Goal: Task Accomplishment & Management: Use online tool/utility

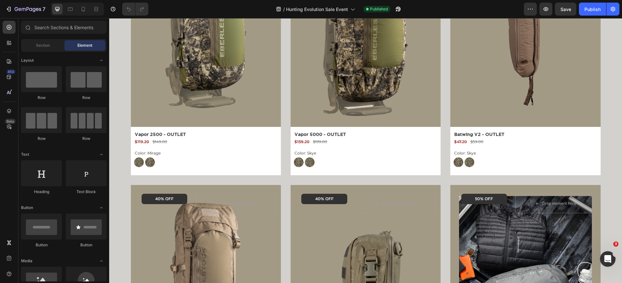
scroll to position [611, 0]
click at [492, 73] on img at bounding box center [525, 33] width 133 height 177
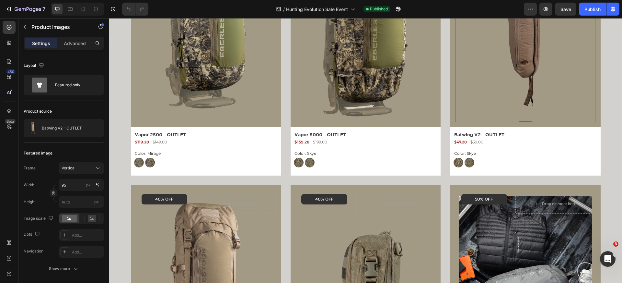
click at [495, 63] on img at bounding box center [525, 33] width 133 height 177
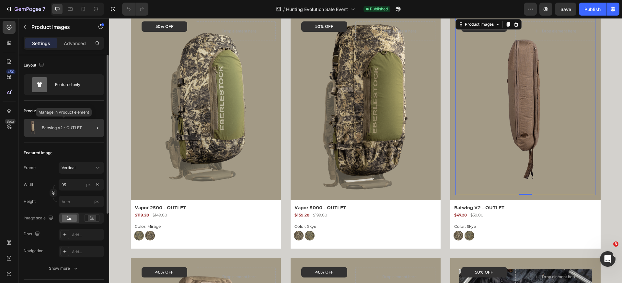
scroll to position [0, 0]
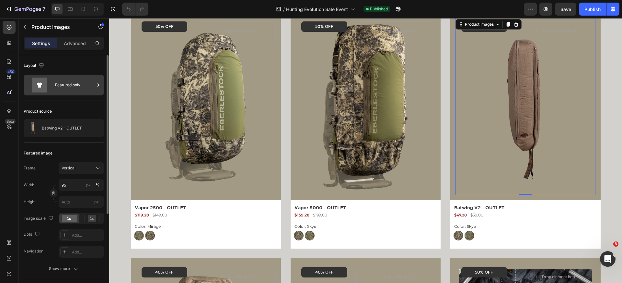
click at [61, 88] on div "Featured only" at bounding box center [75, 84] width 40 height 15
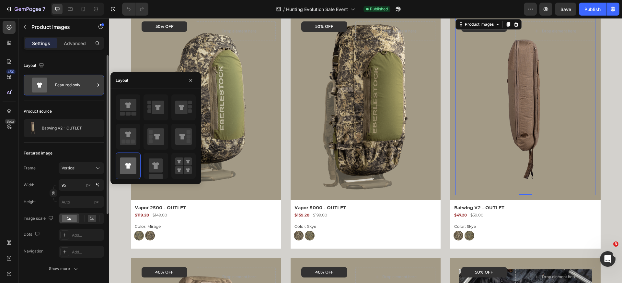
click at [61, 88] on div "Featured only" at bounding box center [75, 84] width 40 height 15
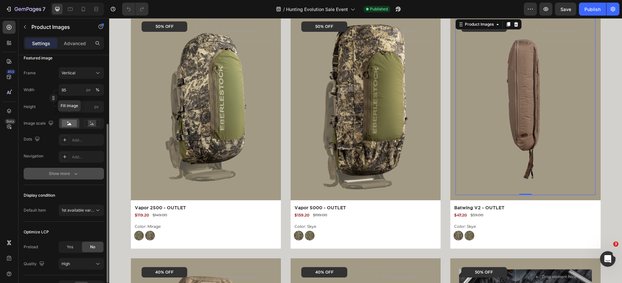
scroll to position [100, 0]
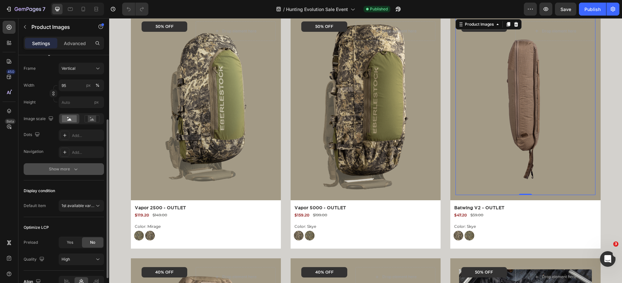
click at [57, 165] on button "Show more" at bounding box center [64, 169] width 80 height 12
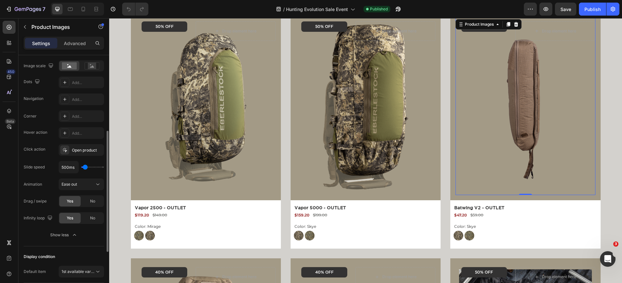
scroll to position [153, 0]
type input "100ms"
type input "100"
drag, startPoint x: 86, startPoint y: 167, endPoint x: 58, endPoint y: 167, distance: 27.9
click at [60, 167] on div "100ms" at bounding box center [81, 166] width 45 height 12
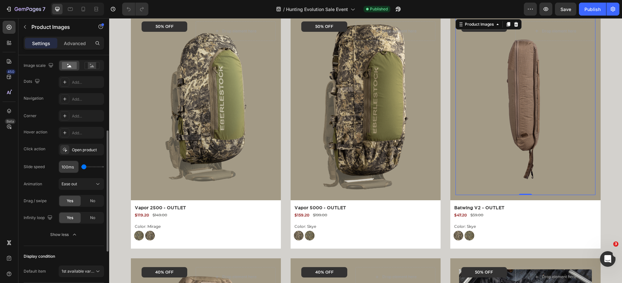
click at [73, 168] on input "100ms" at bounding box center [68, 167] width 19 height 12
type input "100ms"
click at [69, 186] on span "Ease out" at bounding box center [70, 184] width 16 height 6
click at [48, 182] on div "Animation Ease out" at bounding box center [64, 184] width 80 height 12
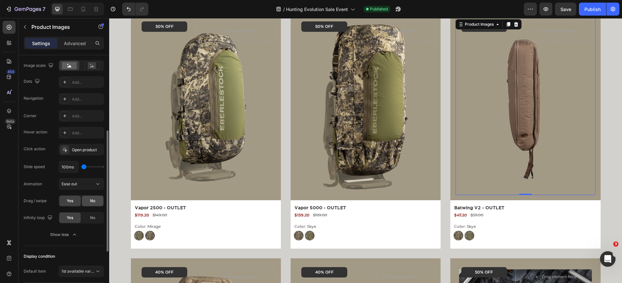
click at [83, 200] on div "No" at bounding box center [92, 200] width 21 height 10
click at [92, 216] on span "No" at bounding box center [92, 218] width 5 height 6
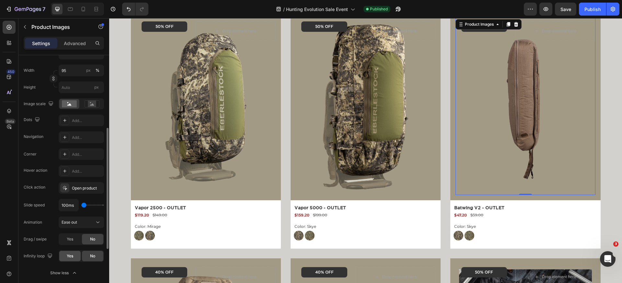
scroll to position [111, 0]
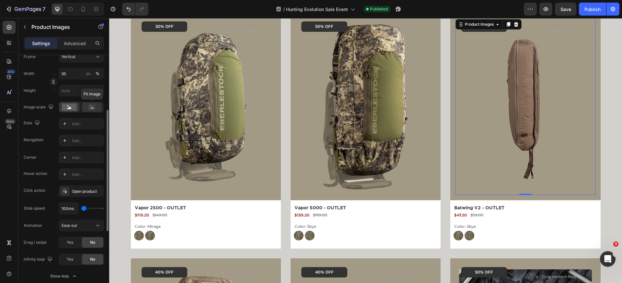
click at [90, 110] on rect at bounding box center [92, 106] width 15 height 7
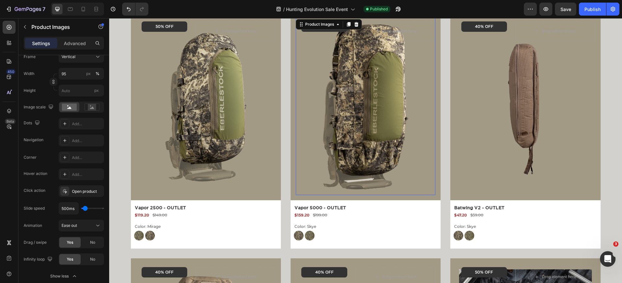
click at [384, 76] on img at bounding box center [366, 106] width 133 height 177
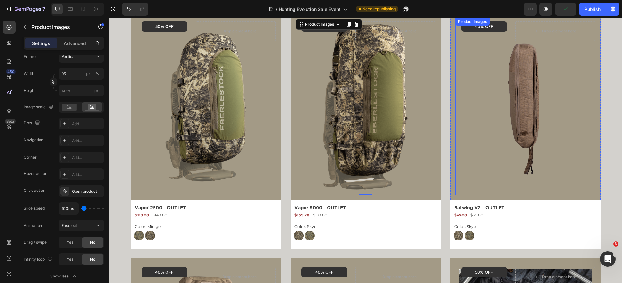
click at [471, 73] on img at bounding box center [525, 106] width 133 height 177
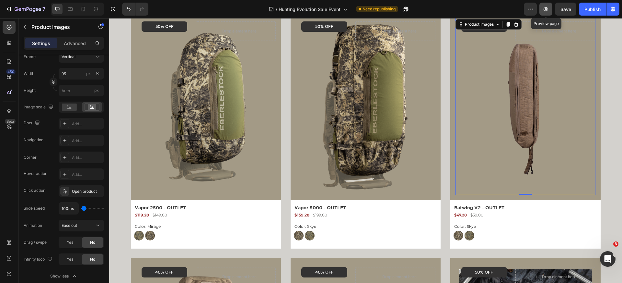
click at [550, 11] on button "button" at bounding box center [546, 9] width 13 height 13
click at [562, 8] on span "Save" at bounding box center [566, 9] width 11 height 6
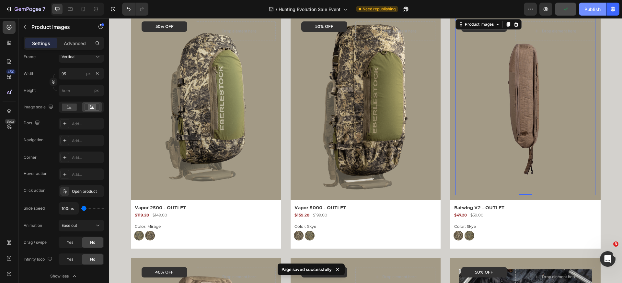
click at [591, 8] on div "Publish" at bounding box center [593, 9] width 16 height 7
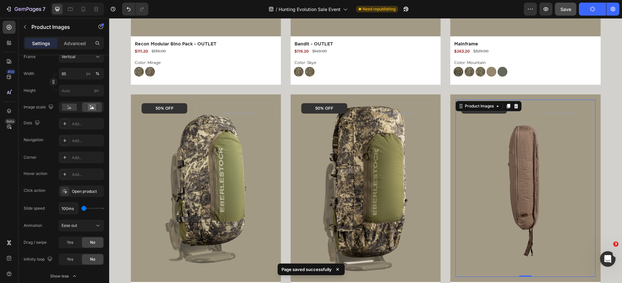
scroll to position [456, 0]
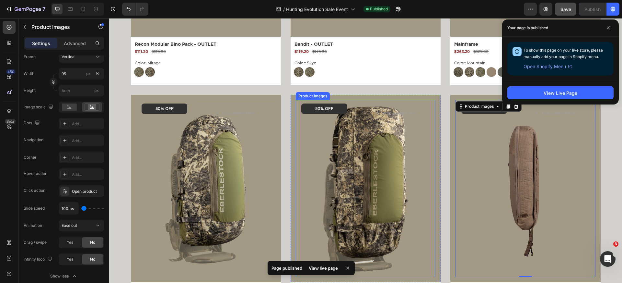
click at [332, 142] on img at bounding box center [366, 188] width 133 height 177
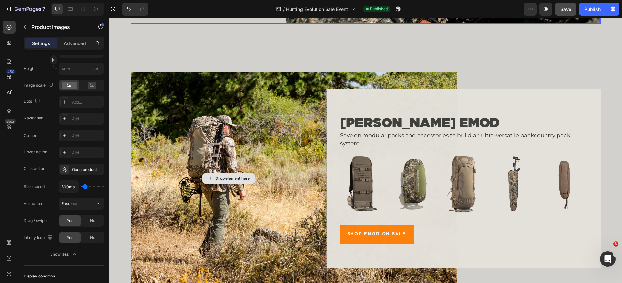
scroll to position [1580, 0]
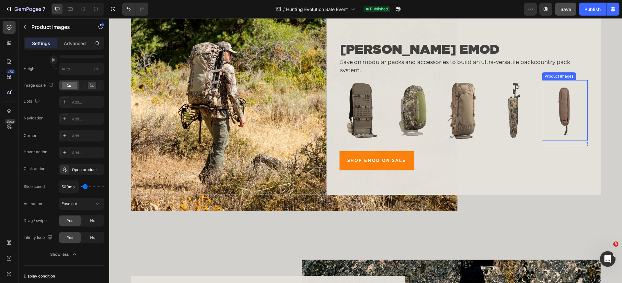
click at [565, 108] on img at bounding box center [564, 110] width 45 height 61
click at [97, 226] on div "Yes No" at bounding box center [81, 221] width 45 height 12
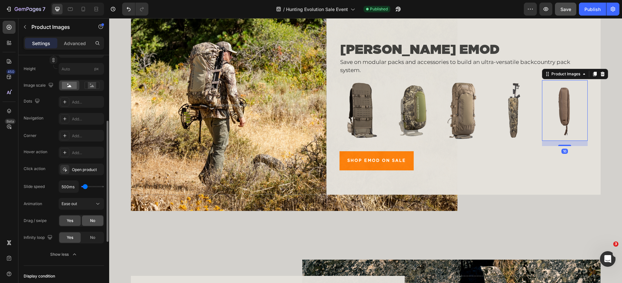
click at [95, 223] on div "No" at bounding box center [92, 220] width 21 height 10
click at [94, 239] on span "No" at bounding box center [92, 237] width 5 height 6
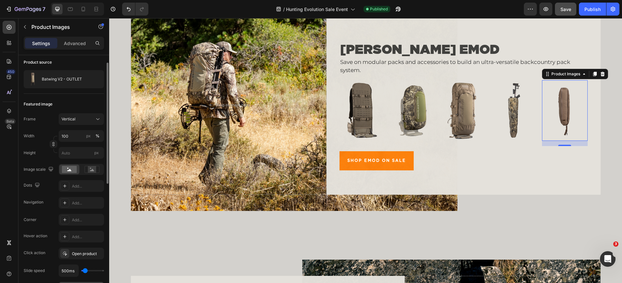
scroll to position [0, 0]
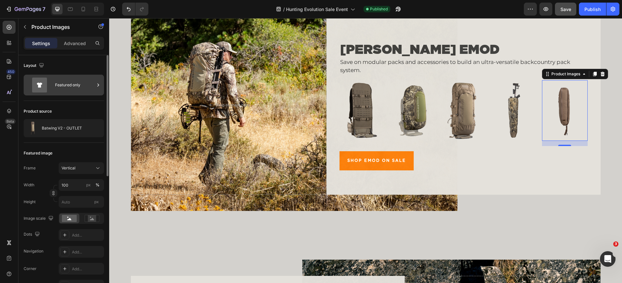
click at [67, 88] on div "Featured only" at bounding box center [75, 84] width 40 height 15
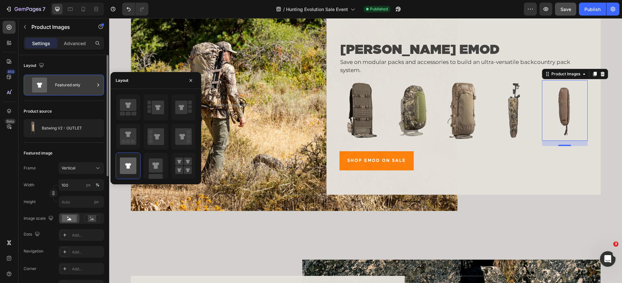
click at [67, 88] on div "Featured only" at bounding box center [75, 84] width 40 height 15
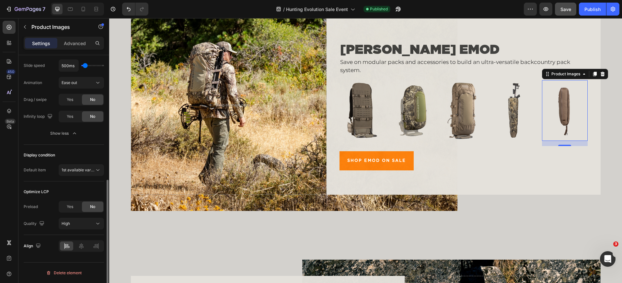
scroll to position [251, 0]
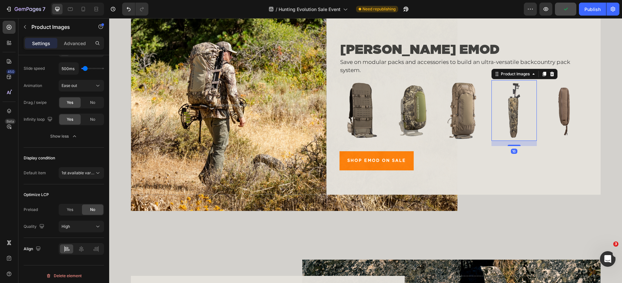
click at [510, 91] on img at bounding box center [514, 110] width 45 height 61
click at [98, 103] on div "No" at bounding box center [92, 102] width 21 height 10
click at [98, 119] on div "No" at bounding box center [92, 119] width 21 height 10
click at [465, 110] on img at bounding box center [463, 110] width 45 height 61
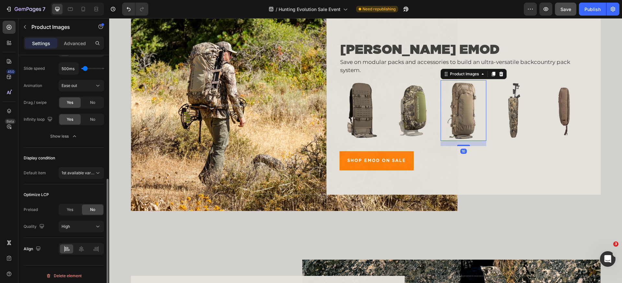
click at [91, 100] on span "No" at bounding box center [92, 103] width 5 height 6
drag, startPoint x: 91, startPoint y: 116, endPoint x: 141, endPoint y: 97, distance: 53.3
click at [91, 116] on div "No" at bounding box center [92, 119] width 21 height 10
click at [406, 103] on img at bounding box center [412, 110] width 45 height 61
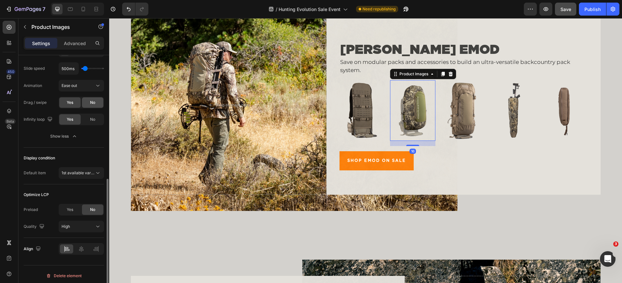
click at [94, 102] on span "No" at bounding box center [92, 103] width 5 height 6
click at [94, 122] on span "No" at bounding box center [92, 119] width 5 height 6
click at [367, 94] on img at bounding box center [362, 110] width 45 height 61
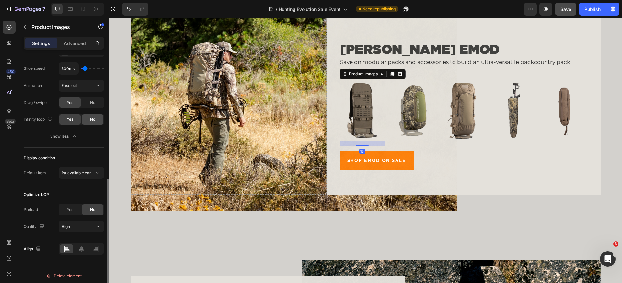
click at [98, 100] on div "No" at bounding box center [92, 102] width 21 height 10
drag, startPoint x: 95, startPoint y: 122, endPoint x: 23, endPoint y: 104, distance: 74.2
click at [95, 122] on div "No" at bounding box center [92, 119] width 21 height 10
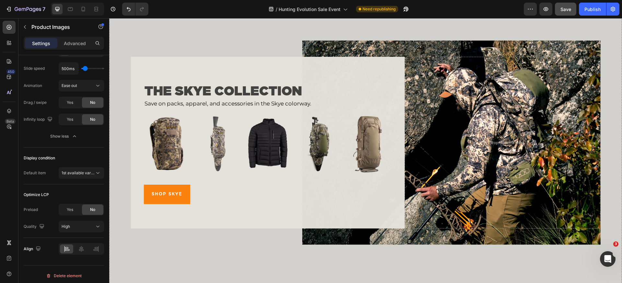
scroll to position [1808, 0]
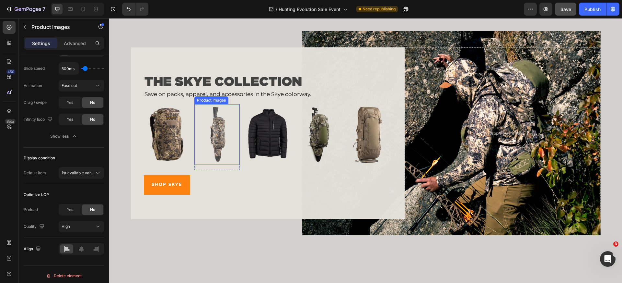
click at [175, 124] on img at bounding box center [166, 134] width 45 height 61
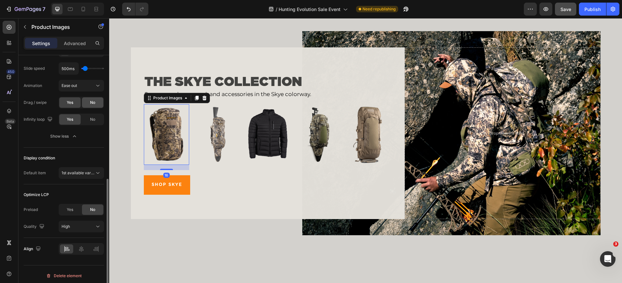
click at [88, 107] on div "No" at bounding box center [92, 102] width 21 height 10
drag, startPoint x: 89, startPoint y: 115, endPoint x: 97, endPoint y: 115, distance: 7.8
click at [89, 115] on div "No" at bounding box center [92, 119] width 21 height 10
click at [225, 123] on img at bounding box center [217, 134] width 45 height 61
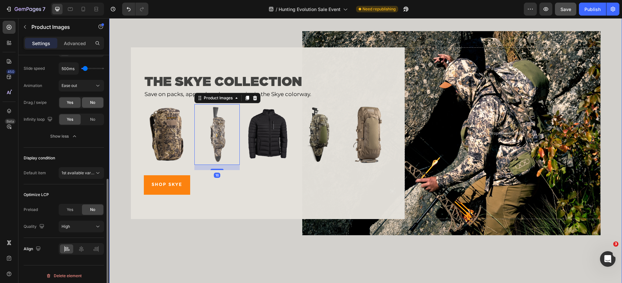
click at [103, 103] on div "No" at bounding box center [92, 102] width 21 height 10
click at [96, 122] on div "No" at bounding box center [92, 119] width 21 height 10
click at [255, 126] on img at bounding box center [267, 134] width 45 height 61
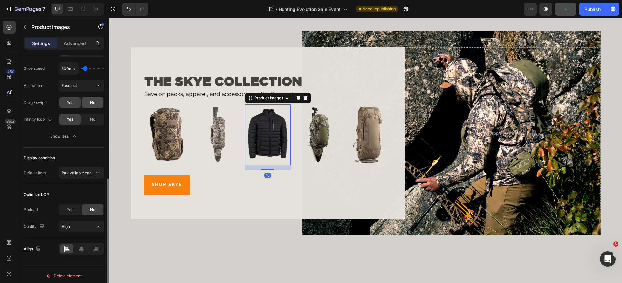
click at [94, 104] on span "No" at bounding box center [92, 103] width 5 height 6
drag, startPoint x: 94, startPoint y: 116, endPoint x: 117, endPoint y: 100, distance: 27.9
click at [94, 116] on div "No" at bounding box center [92, 119] width 21 height 10
click at [310, 135] on img at bounding box center [318, 134] width 45 height 61
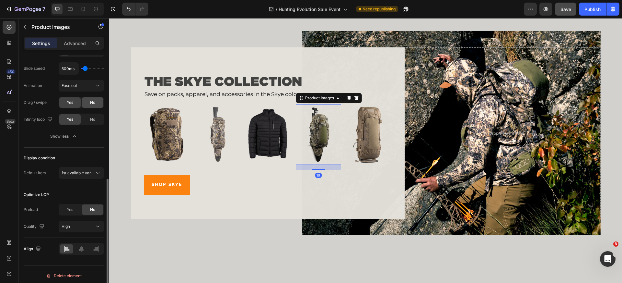
click at [93, 103] on span "No" at bounding box center [92, 103] width 5 height 6
click at [93, 118] on span "No" at bounding box center [92, 119] width 5 height 6
drag, startPoint x: 361, startPoint y: 125, endPoint x: 282, endPoint y: 125, distance: 79.1
click at [361, 125] on img at bounding box center [369, 134] width 45 height 61
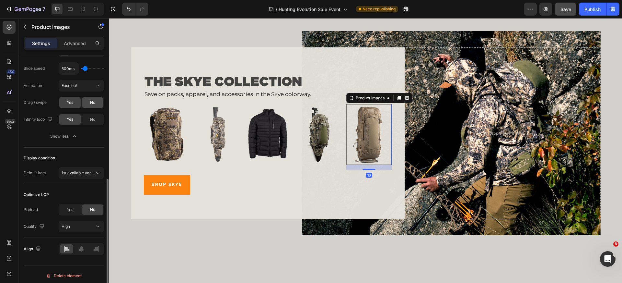
click at [85, 100] on div "No" at bounding box center [92, 102] width 21 height 10
click at [96, 114] on div "No" at bounding box center [92, 119] width 21 height 10
click at [70, 136] on div "Show less" at bounding box center [64, 136] width 28 height 6
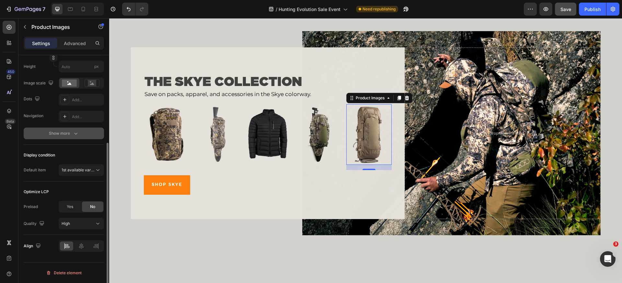
scroll to position [135, 0]
click at [70, 136] on div "Show more" at bounding box center [64, 133] width 30 height 6
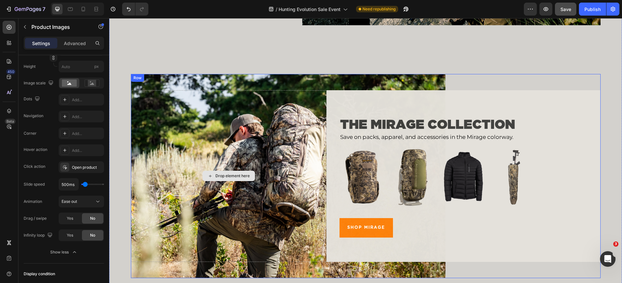
scroll to position [2089, 0]
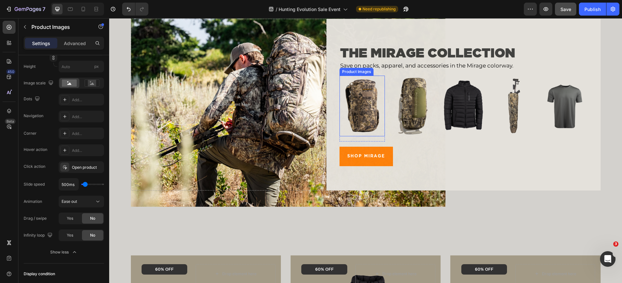
click at [369, 111] on img at bounding box center [362, 106] width 45 height 61
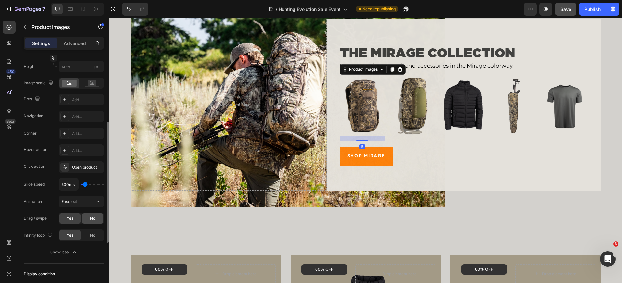
click at [94, 223] on div "No" at bounding box center [92, 218] width 21 height 10
drag, startPoint x: 94, startPoint y: 232, endPoint x: 190, endPoint y: 122, distance: 146.6
click at [94, 232] on span "No" at bounding box center [92, 235] width 5 height 6
click at [408, 105] on img at bounding box center [412, 106] width 45 height 61
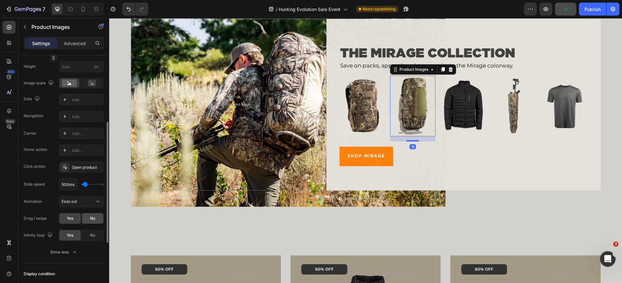
click at [92, 218] on span "No" at bounding box center [92, 218] width 5 height 6
click at [92, 234] on span "No" at bounding box center [92, 235] width 5 height 6
click at [449, 105] on img at bounding box center [463, 106] width 45 height 61
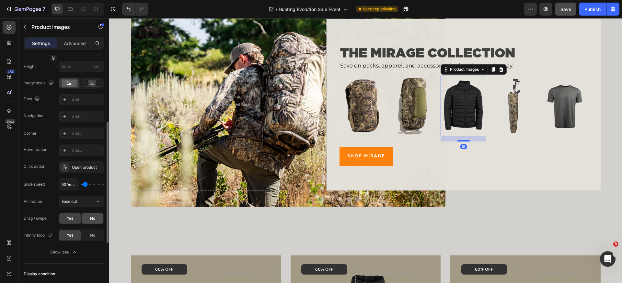
click at [90, 218] on span "No" at bounding box center [92, 218] width 5 height 6
click at [90, 239] on div "No" at bounding box center [92, 235] width 21 height 10
click at [510, 113] on img at bounding box center [514, 106] width 45 height 61
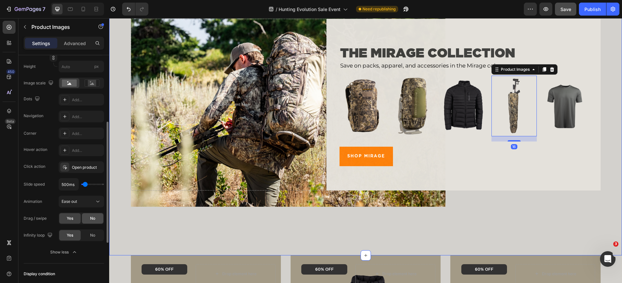
click at [91, 221] on div "No" at bounding box center [92, 218] width 21 height 10
drag, startPoint x: 91, startPoint y: 235, endPoint x: 277, endPoint y: 135, distance: 210.9
click at [91, 235] on span "No" at bounding box center [92, 235] width 5 height 6
click at [556, 112] on img at bounding box center [564, 106] width 45 height 61
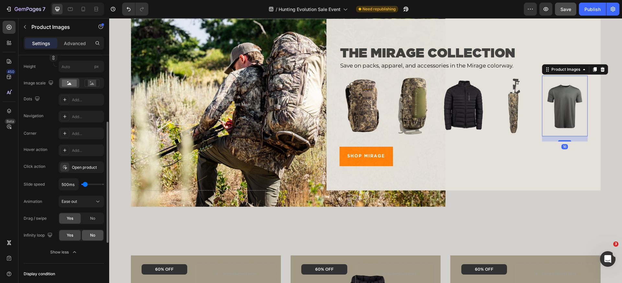
click at [91, 235] on span "No" at bounding box center [92, 235] width 5 height 6
drag, startPoint x: 94, startPoint y: 218, endPoint x: 254, endPoint y: 175, distance: 165.4
click at [94, 218] on span "No" at bounding box center [92, 218] width 5 height 6
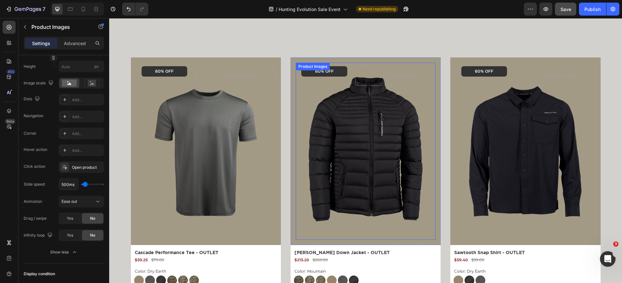
scroll to position [2321, 0]
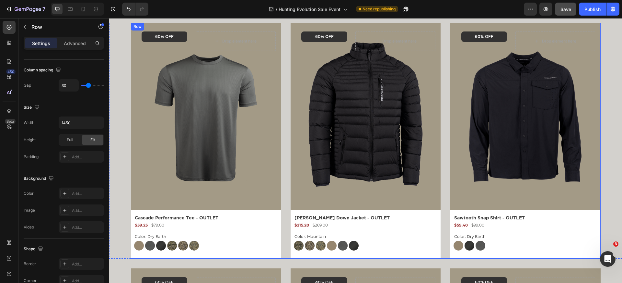
click at [288, 172] on div "Product Images 60% OFF Text Block Row Drop element here Row Row Cascade Perform…" at bounding box center [366, 141] width 470 height 236
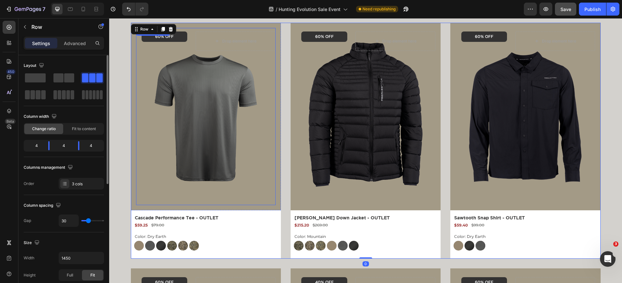
click at [237, 161] on img at bounding box center [205, 116] width 133 height 177
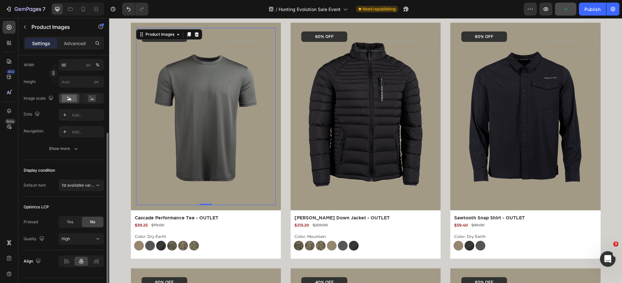
scroll to position [119, 0]
click at [74, 144] on button "Show more" at bounding box center [64, 150] width 80 height 12
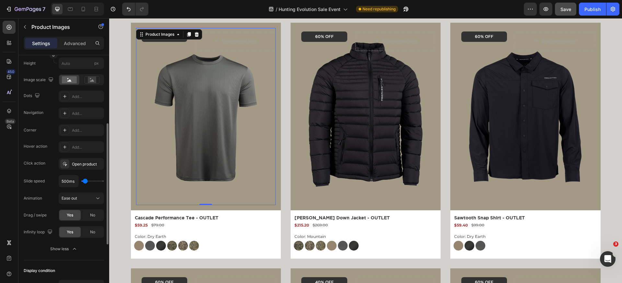
scroll to position [141, 0]
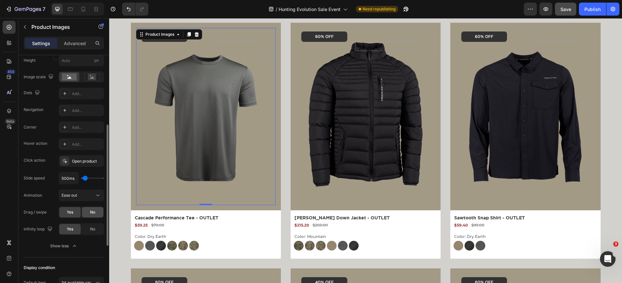
click at [92, 216] on div "No" at bounding box center [92, 212] width 21 height 10
click at [92, 227] on span "No" at bounding box center [92, 229] width 5 height 6
click at [360, 135] on img at bounding box center [366, 116] width 133 height 177
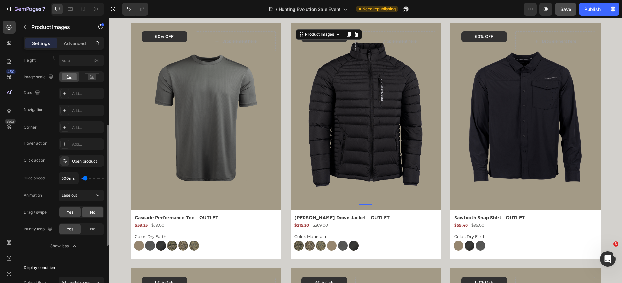
click at [102, 213] on div "No" at bounding box center [92, 212] width 21 height 10
click at [100, 231] on div "No" at bounding box center [92, 229] width 21 height 10
click at [462, 152] on img at bounding box center [525, 116] width 133 height 177
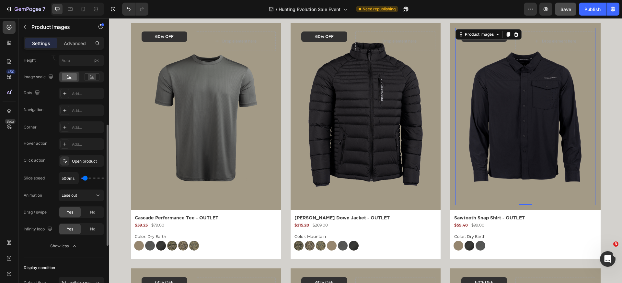
drag, startPoint x: 93, startPoint y: 216, endPoint x: 93, endPoint y: 220, distance: 3.9
click at [93, 216] on div "No" at bounding box center [92, 212] width 21 height 10
click at [93, 229] on span "No" at bounding box center [92, 229] width 5 height 6
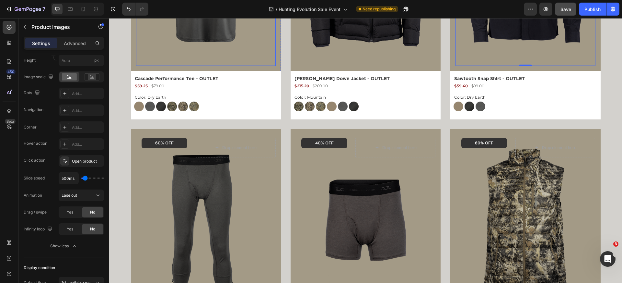
scroll to position [2477, 0]
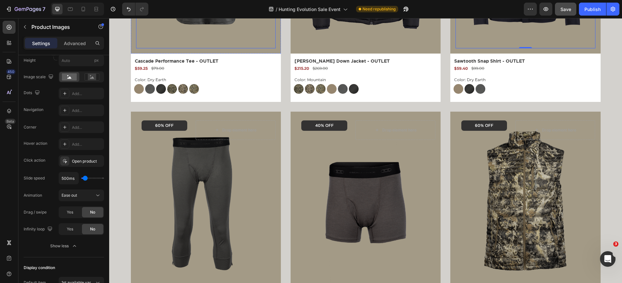
click at [172, 184] on img at bounding box center [205, 205] width 133 height 177
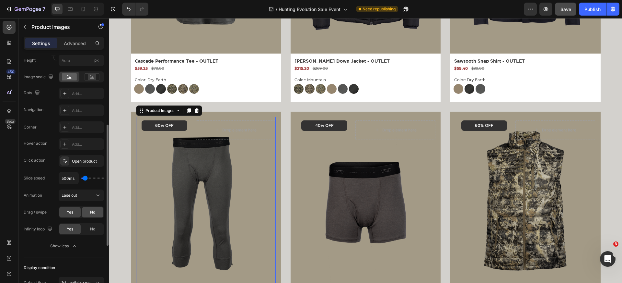
click at [92, 209] on span "No" at bounding box center [92, 212] width 5 height 6
drag, startPoint x: 92, startPoint y: 229, endPoint x: 223, endPoint y: 181, distance: 138.8
click at [92, 229] on span "No" at bounding box center [92, 229] width 5 height 6
click at [357, 201] on img at bounding box center [366, 205] width 133 height 177
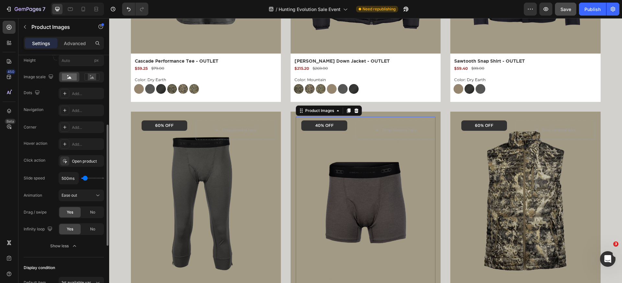
drag, startPoint x: 94, startPoint y: 214, endPoint x: 94, endPoint y: 220, distance: 6.8
click at [94, 214] on span "No" at bounding box center [92, 212] width 5 height 6
click at [94, 227] on span "No" at bounding box center [92, 229] width 5 height 6
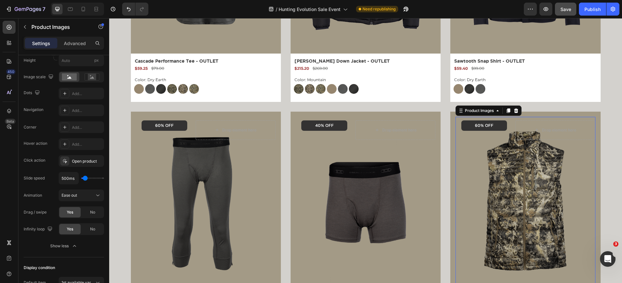
click at [479, 198] on img at bounding box center [525, 205] width 133 height 177
click at [92, 214] on span "No" at bounding box center [92, 212] width 5 height 6
click at [92, 226] on span "No" at bounding box center [92, 229] width 5 height 6
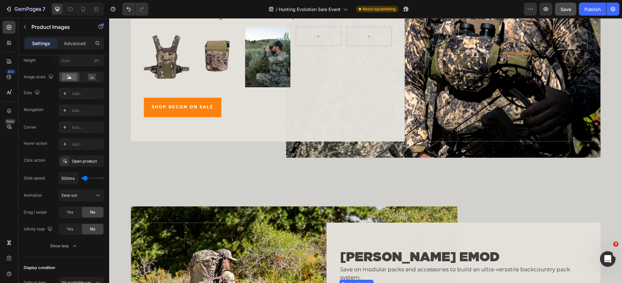
scroll to position [1357, 0]
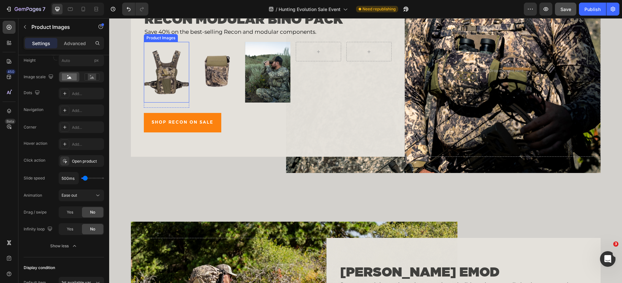
click at [156, 70] on img at bounding box center [166, 72] width 45 height 61
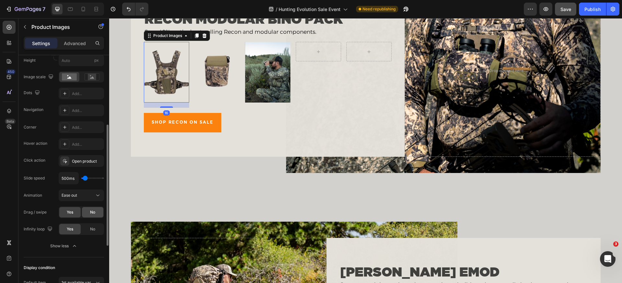
drag, startPoint x: 87, startPoint y: 214, endPoint x: 36, endPoint y: 164, distance: 70.4
click at [87, 214] on div "No" at bounding box center [92, 212] width 21 height 10
click at [91, 234] on div "Yes No" at bounding box center [81, 229] width 45 height 12
click at [80, 232] on div "Yes" at bounding box center [69, 229] width 21 height 10
click at [90, 230] on span "No" at bounding box center [92, 229] width 5 height 6
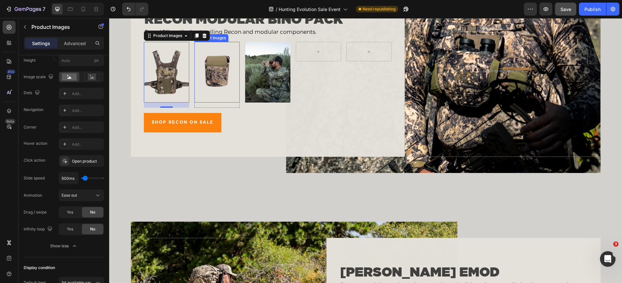
click at [214, 82] on img at bounding box center [217, 72] width 45 height 61
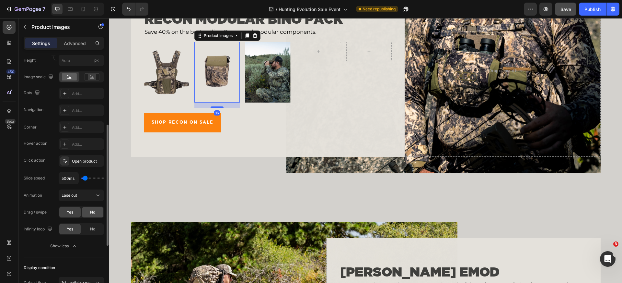
click at [98, 207] on div "No" at bounding box center [92, 212] width 21 height 10
drag, startPoint x: 98, startPoint y: 226, endPoint x: 11, endPoint y: 187, distance: 94.6
click at [98, 226] on div "No" at bounding box center [92, 229] width 21 height 10
click at [259, 71] on img at bounding box center [267, 72] width 45 height 61
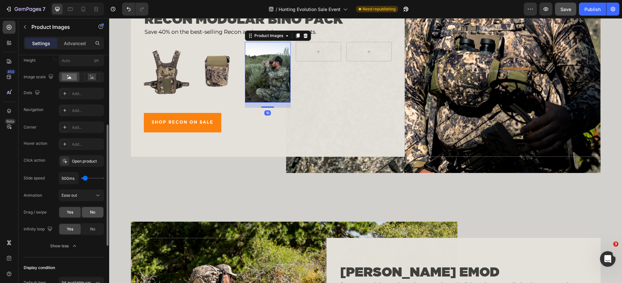
click at [97, 212] on div "No" at bounding box center [92, 212] width 21 height 10
drag, startPoint x: 96, startPoint y: 230, endPoint x: 153, endPoint y: 162, distance: 88.7
click at [96, 230] on div "No" at bounding box center [92, 229] width 21 height 10
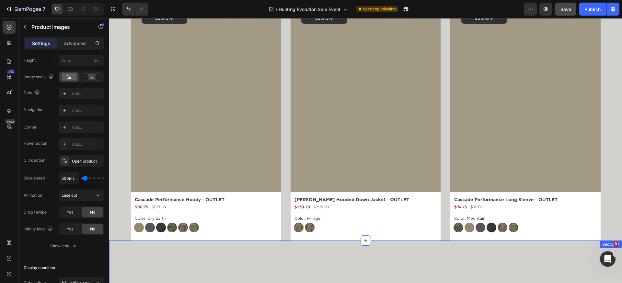
scroll to position [1020, 0]
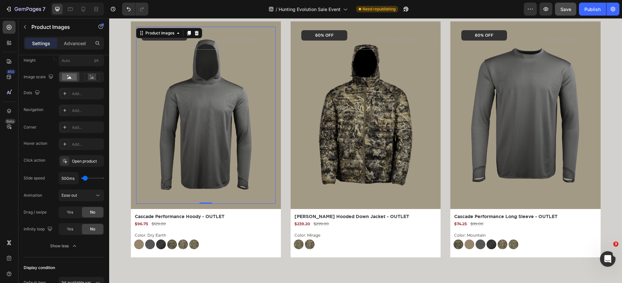
click at [205, 121] on img at bounding box center [205, 115] width 133 height 177
click at [89, 207] on div "No" at bounding box center [92, 212] width 21 height 10
click at [95, 229] on span "No" at bounding box center [92, 229] width 5 height 6
click at [297, 154] on div at bounding box center [366, 115] width 140 height 177
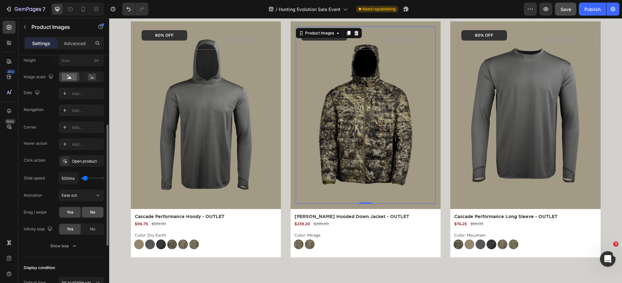
click at [90, 214] on span "No" at bounding box center [92, 212] width 5 height 6
click at [90, 225] on div "No" at bounding box center [92, 229] width 21 height 10
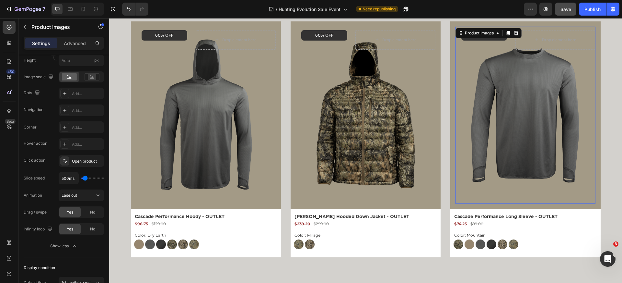
click at [477, 144] on img at bounding box center [525, 115] width 133 height 177
click at [93, 212] on span "No" at bounding box center [92, 212] width 5 height 6
click at [93, 225] on div "No" at bounding box center [92, 229] width 21 height 10
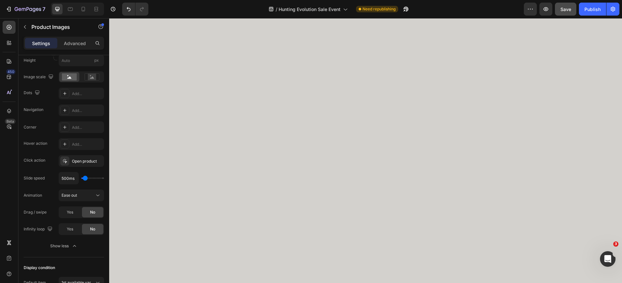
scroll to position [701, 0]
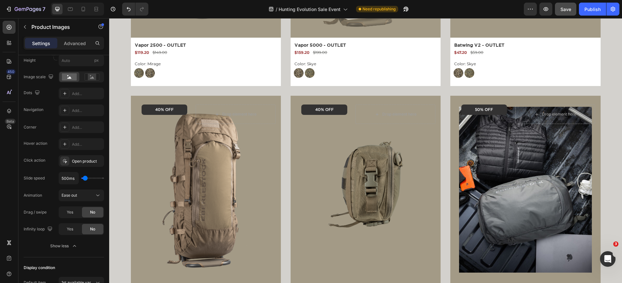
click at [218, 158] on img at bounding box center [205, 189] width 133 height 177
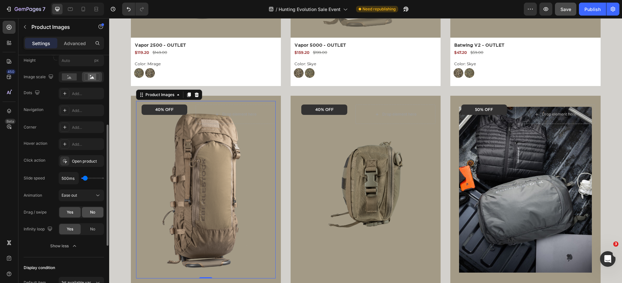
click at [94, 212] on span "No" at bounding box center [92, 212] width 5 height 6
click at [94, 229] on span "No" at bounding box center [92, 229] width 5 height 6
click at [304, 195] on img at bounding box center [366, 189] width 133 height 177
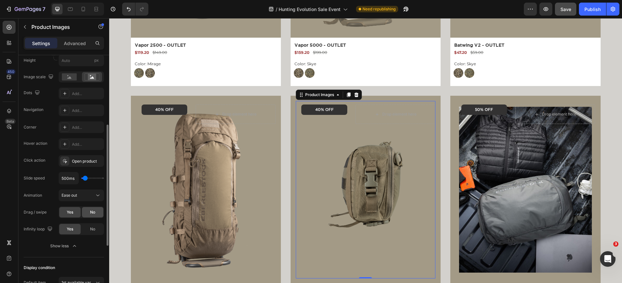
click at [95, 211] on span "No" at bounding box center [92, 212] width 5 height 6
click at [95, 228] on span "No" at bounding box center [92, 229] width 5 height 6
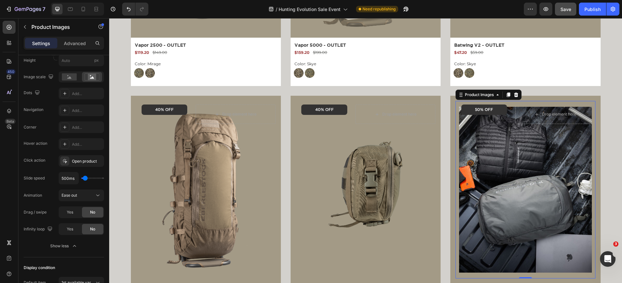
click at [496, 178] on img at bounding box center [525, 189] width 133 height 177
click at [92, 216] on div "No" at bounding box center [92, 212] width 21 height 10
click at [92, 224] on div "No" at bounding box center [92, 229] width 21 height 10
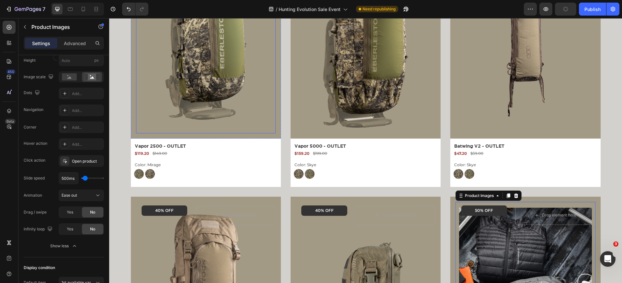
scroll to position [529, 0]
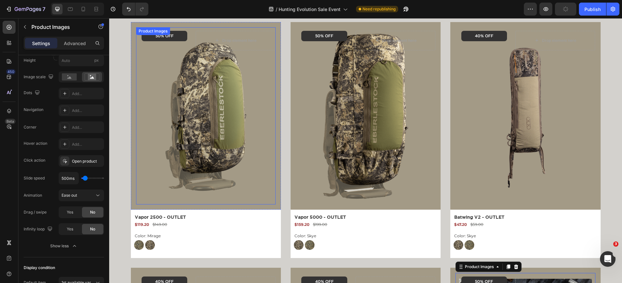
click at [169, 140] on img at bounding box center [205, 115] width 133 height 177
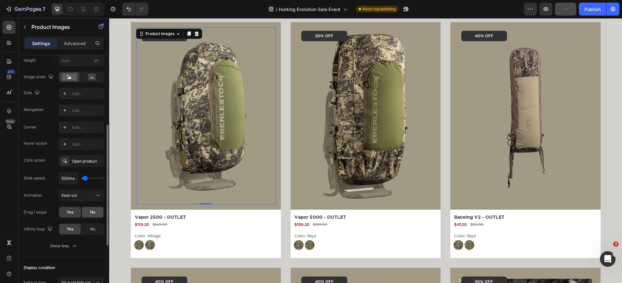
click at [96, 211] on div "No" at bounding box center [92, 212] width 21 height 10
click at [97, 230] on div "No" at bounding box center [92, 229] width 21 height 10
click at [324, 173] on img at bounding box center [366, 115] width 133 height 177
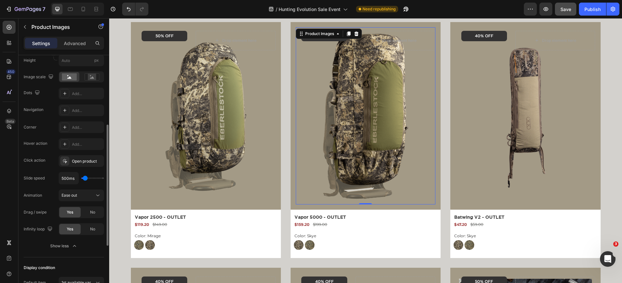
drag, startPoint x: 98, startPoint y: 213, endPoint x: 98, endPoint y: 218, distance: 4.9
click at [98, 213] on div "No" at bounding box center [92, 212] width 21 height 10
drag, startPoint x: 98, startPoint y: 224, endPoint x: 175, endPoint y: 149, distance: 107.5
click at [98, 224] on div "No" at bounding box center [92, 229] width 21 height 10
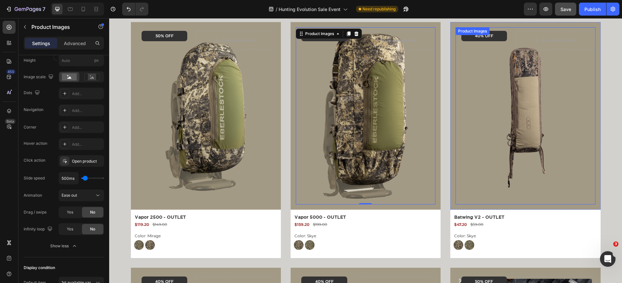
click at [489, 147] on img at bounding box center [525, 115] width 133 height 177
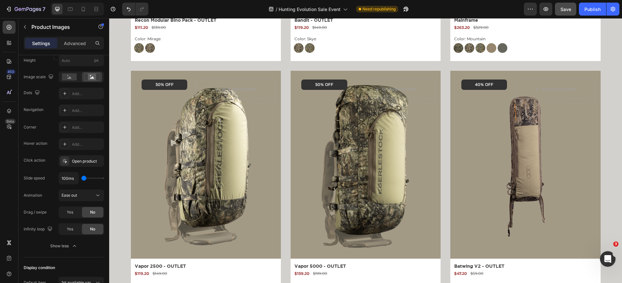
click at [478, 150] on img at bounding box center [525, 164] width 133 height 177
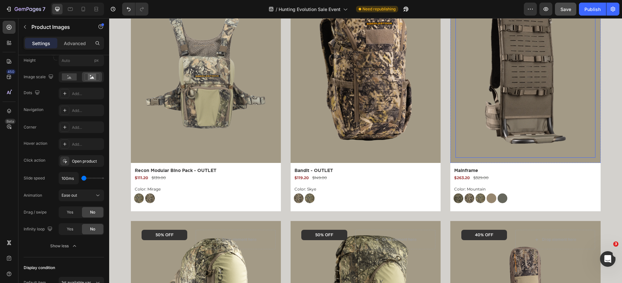
scroll to position [79, 0]
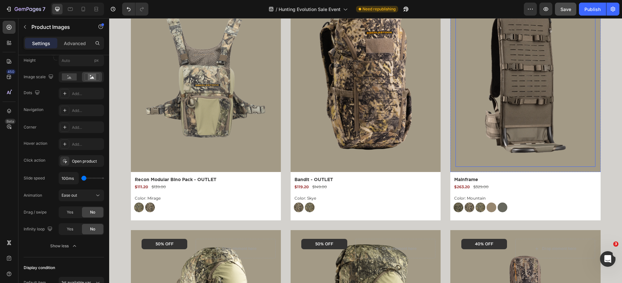
click at [486, 121] on img at bounding box center [525, 78] width 133 height 177
click at [96, 209] on div "No" at bounding box center [92, 212] width 21 height 10
click at [93, 230] on span "No" at bounding box center [92, 229] width 5 height 6
click at [310, 137] on img at bounding box center [366, 78] width 133 height 177
drag, startPoint x: 95, startPoint y: 212, endPoint x: 95, endPoint y: 222, distance: 9.7
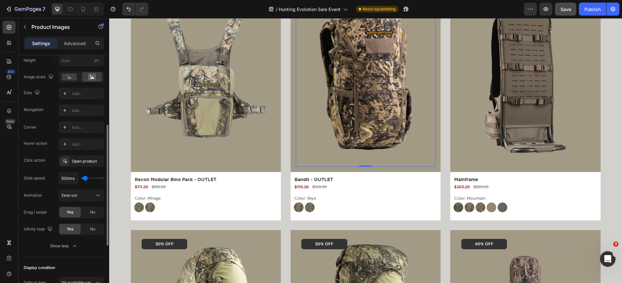
click at [95, 212] on span "No" at bounding box center [92, 212] width 5 height 6
drag, startPoint x: 95, startPoint y: 226, endPoint x: 75, endPoint y: 116, distance: 112.1
click at [95, 226] on span "No" at bounding box center [92, 229] width 5 height 6
click at [190, 128] on img at bounding box center [205, 78] width 133 height 177
click at [101, 213] on div "No" at bounding box center [92, 212] width 21 height 10
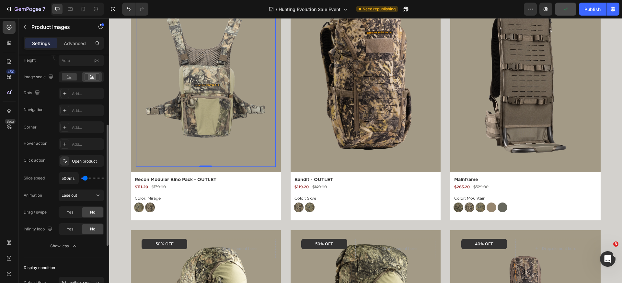
click at [98, 213] on div "No" at bounding box center [92, 212] width 21 height 10
click at [205, 138] on img at bounding box center [205, 78] width 133 height 177
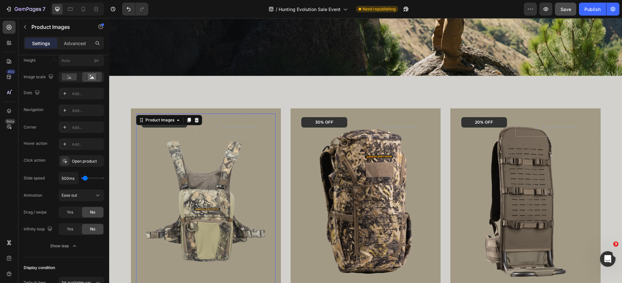
scroll to position [228, 0]
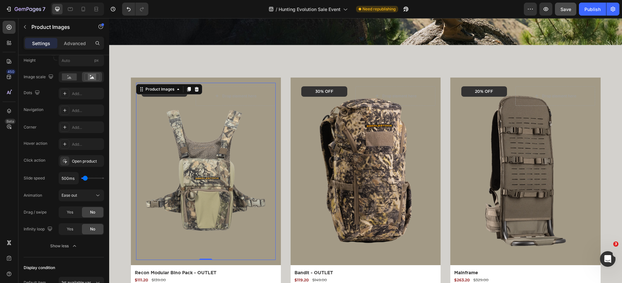
click at [359, 157] on img at bounding box center [366, 171] width 133 height 177
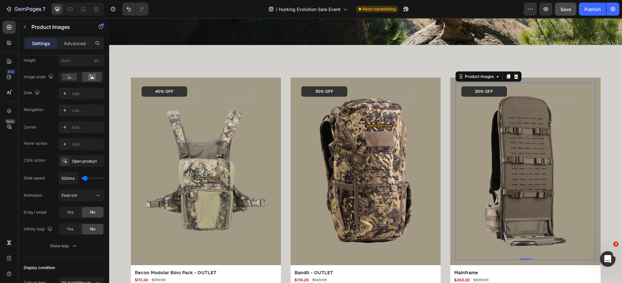
click at [494, 171] on img at bounding box center [525, 171] width 133 height 177
click at [563, 5] on button "Save" at bounding box center [565, 9] width 21 height 13
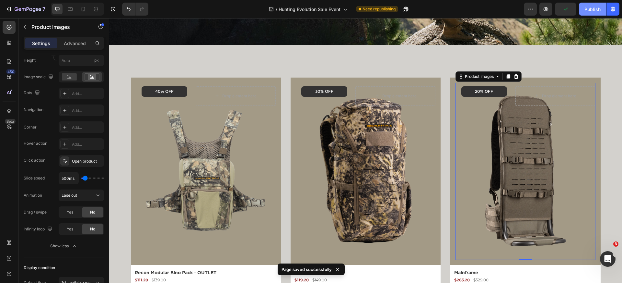
click at [586, 12] on div "Publish" at bounding box center [593, 9] width 16 height 7
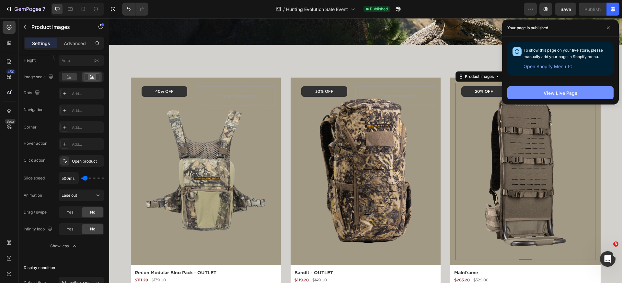
click at [525, 94] on button "View Live Page" at bounding box center [561, 92] width 106 height 13
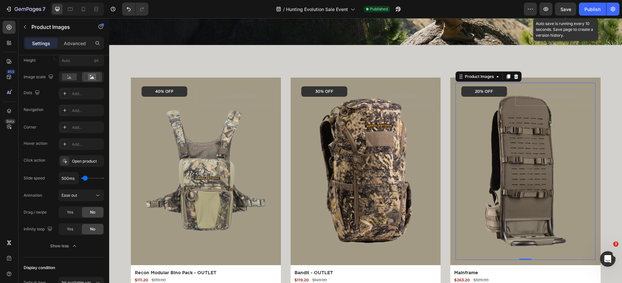
click at [564, 9] on span "Save" at bounding box center [566, 9] width 11 height 6
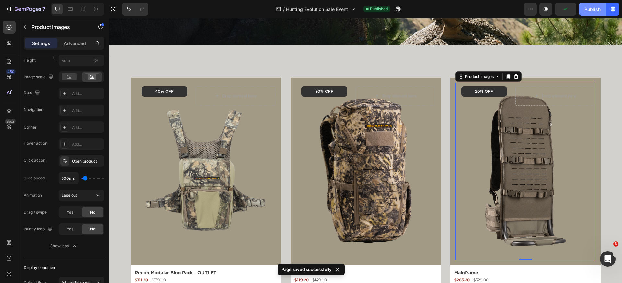
click at [591, 10] on div "Publish" at bounding box center [593, 9] width 16 height 7
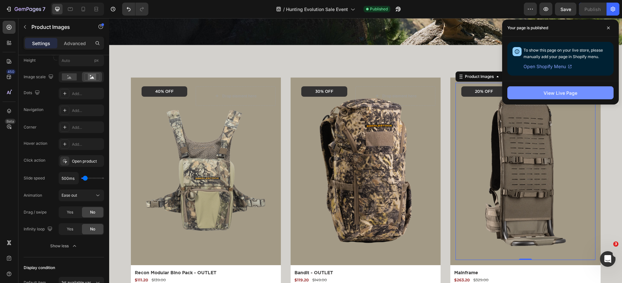
click at [525, 87] on button "View Live Page" at bounding box center [561, 92] width 106 height 13
